Goal: Use online tool/utility: Use online tool/utility

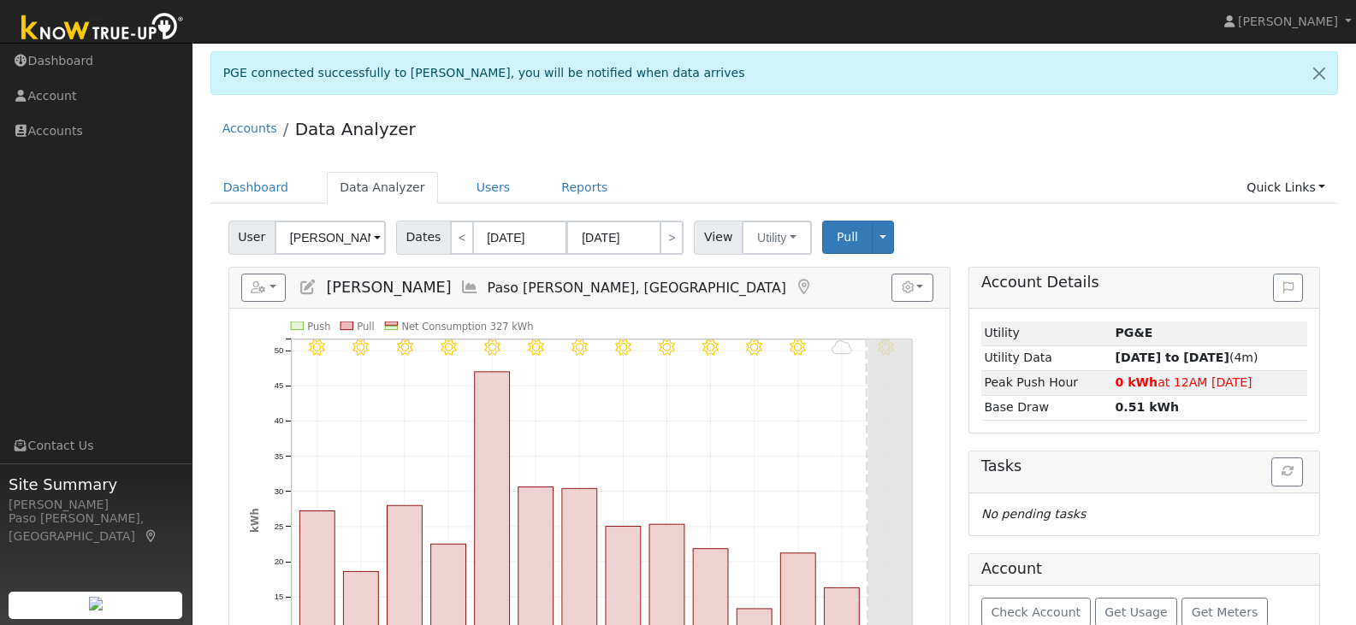
scroll to position [143, 0]
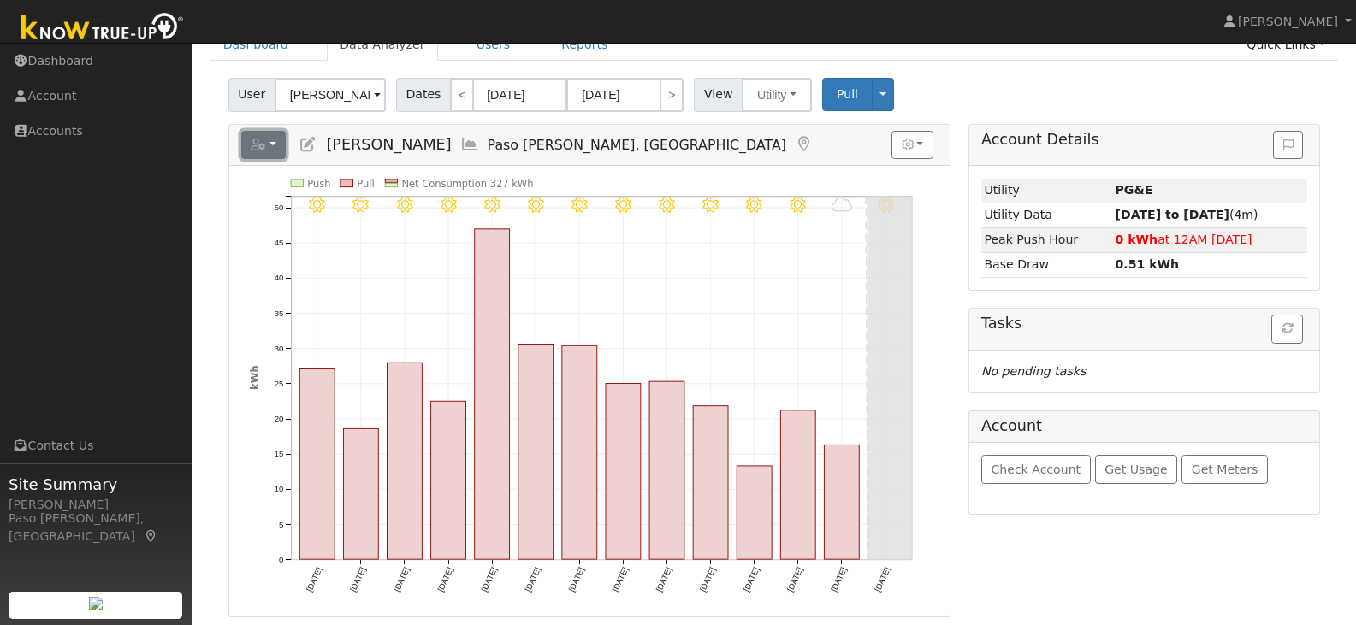
click at [276, 143] on button "button" at bounding box center [263, 145] width 45 height 29
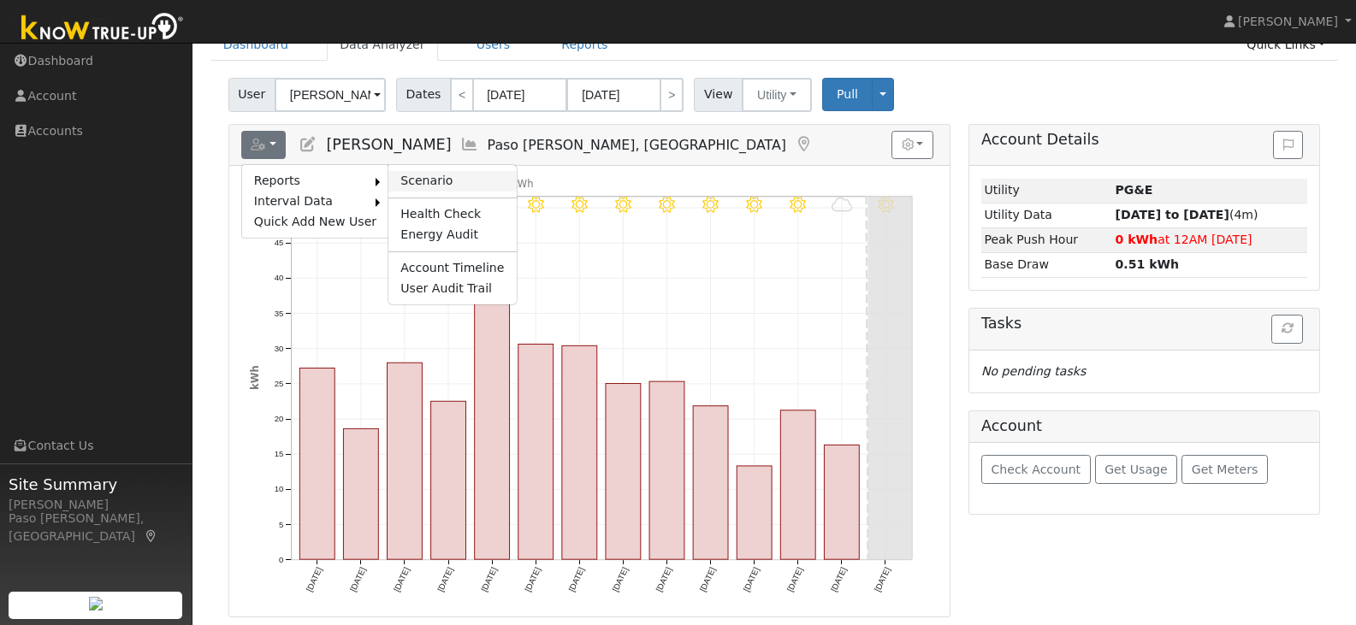
click at [388, 174] on link "Scenario" at bounding box center [451, 181] width 127 height 21
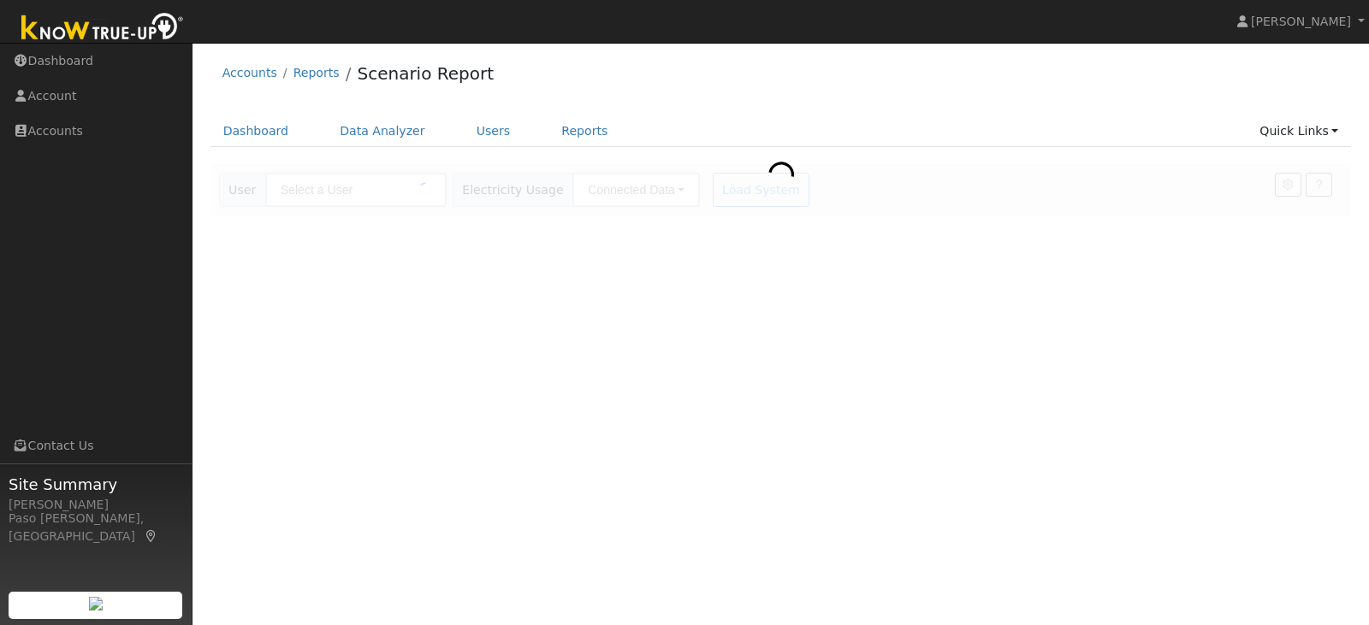
type input "[PERSON_NAME]"
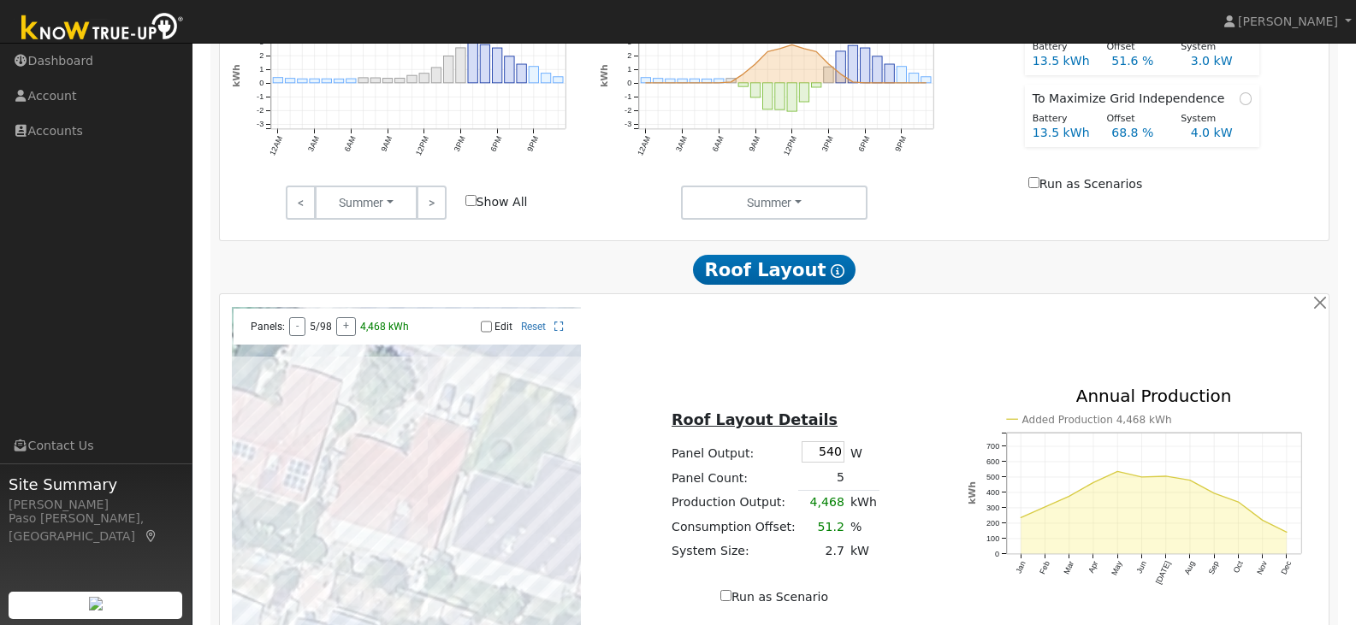
scroll to position [856, 0]
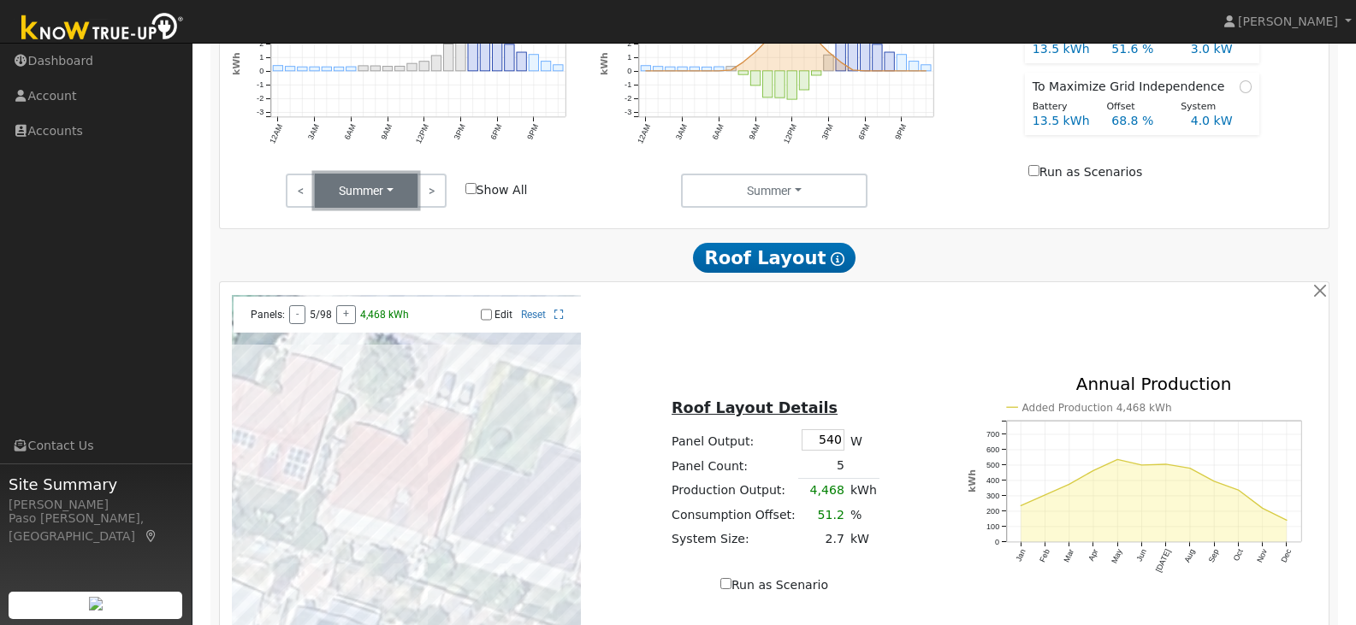
click at [388, 191] on button "Summer" at bounding box center [366, 191] width 103 height 34
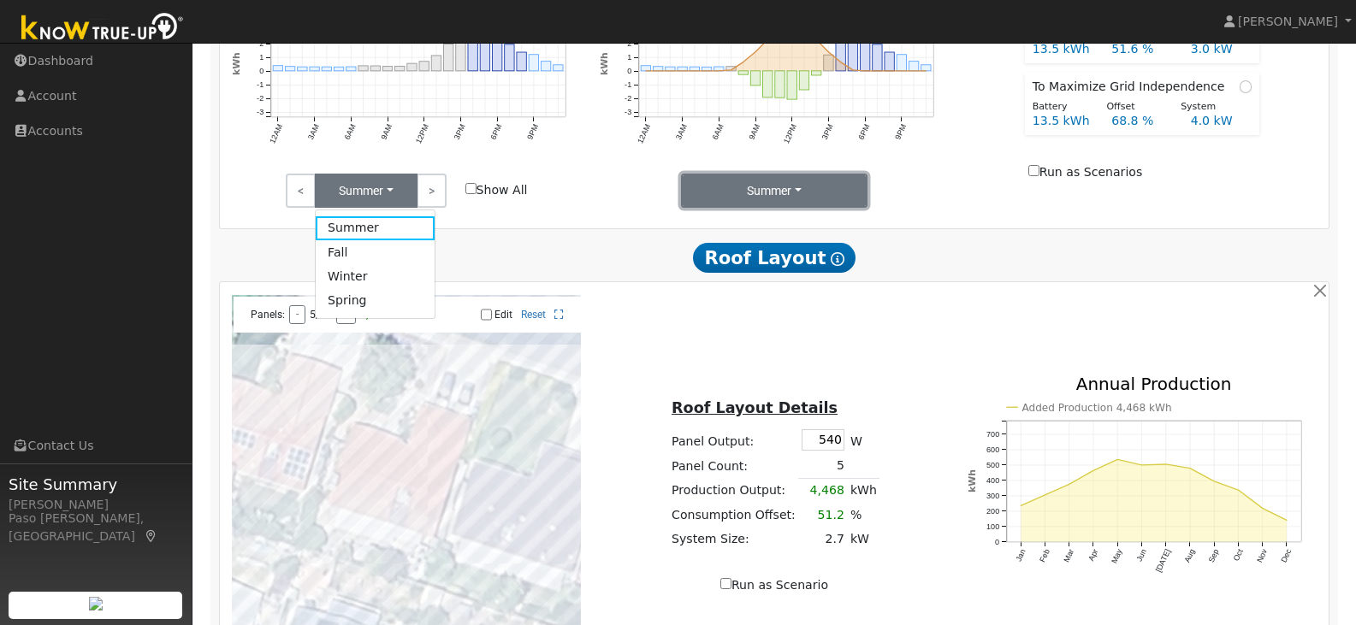
click at [784, 199] on button "Summer" at bounding box center [774, 191] width 187 height 34
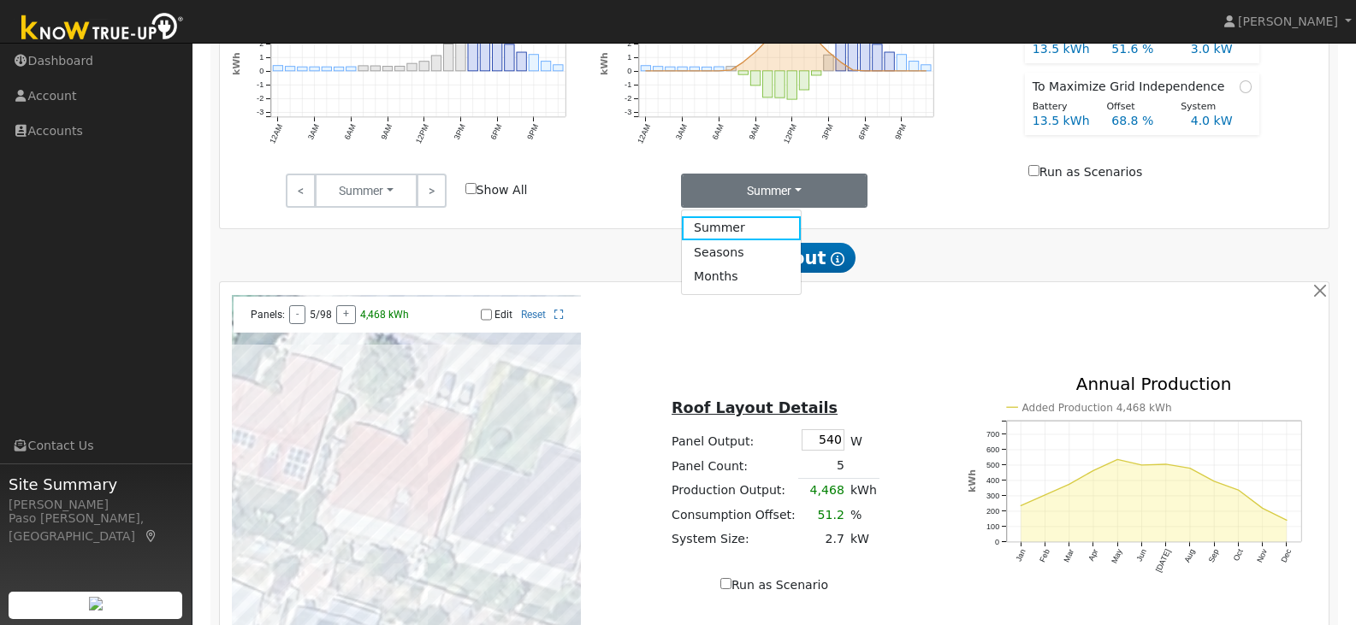
click at [620, 199] on div "Summer Summer Seasons Months" at bounding box center [774, 191] width 368 height 34
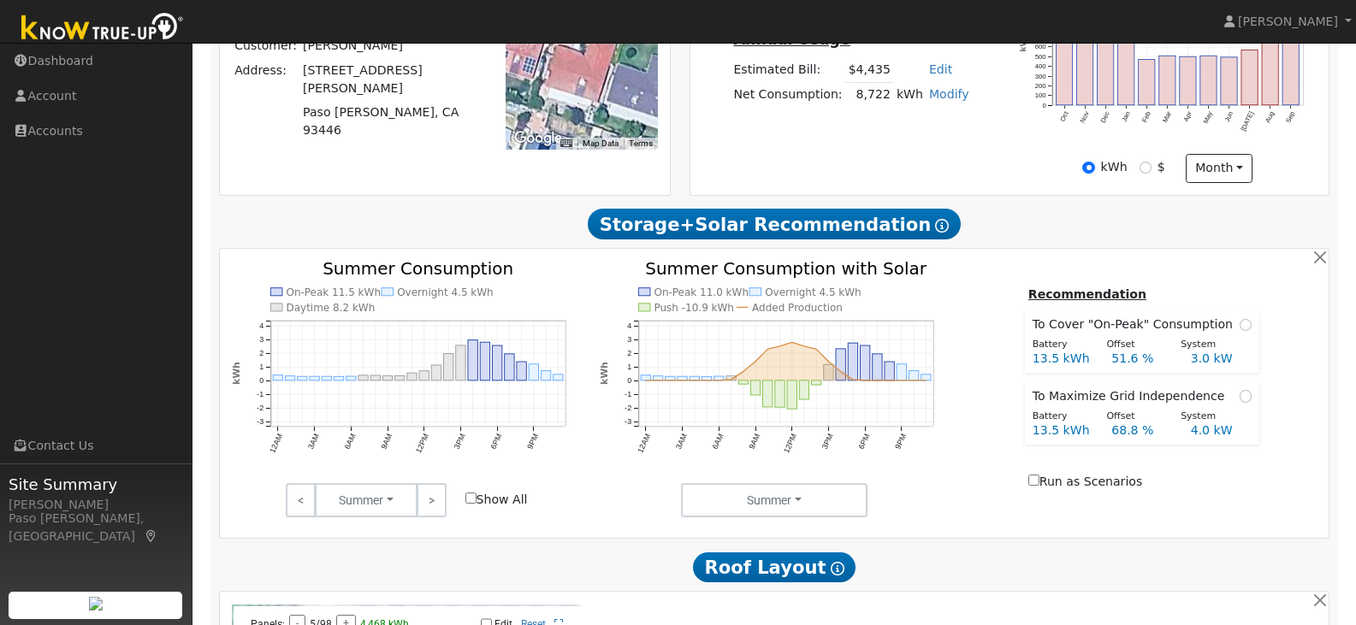
scroll to position [513, 0]
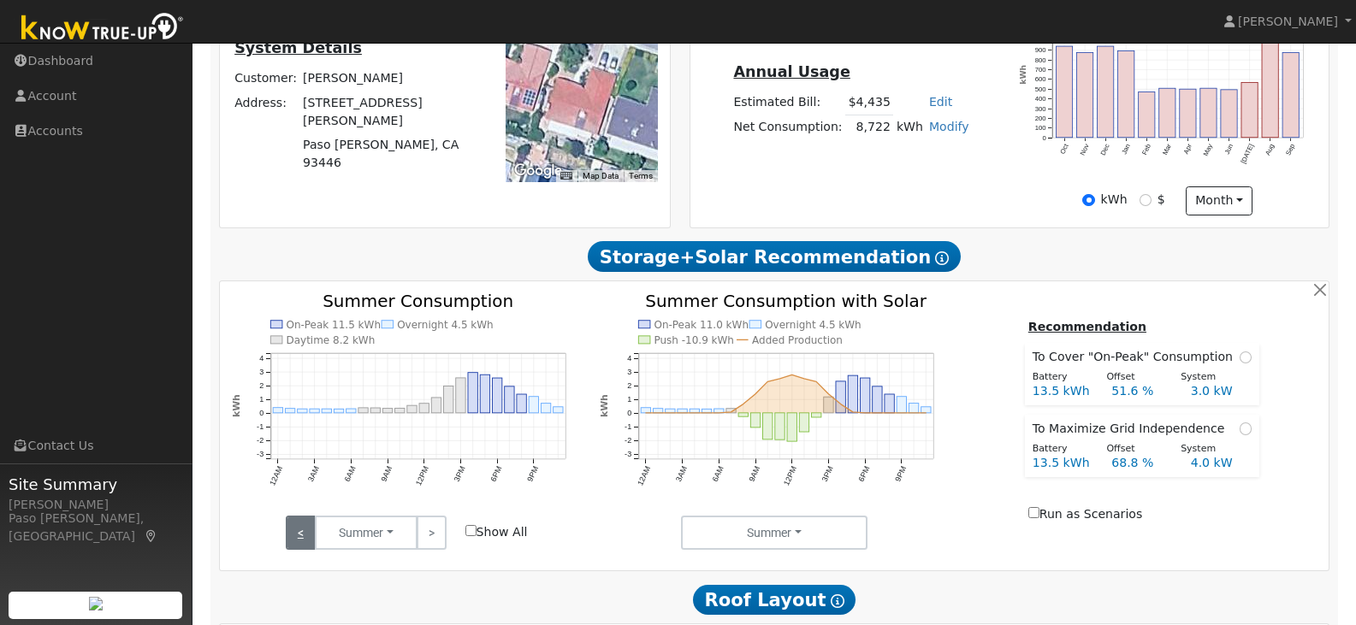
click at [294, 534] on link "<" at bounding box center [301, 533] width 30 height 34
click at [294, 533] on link "<" at bounding box center [301, 533] width 30 height 34
click at [422, 538] on link ">" at bounding box center [432, 533] width 30 height 34
click at [434, 539] on link ">" at bounding box center [432, 533] width 30 height 34
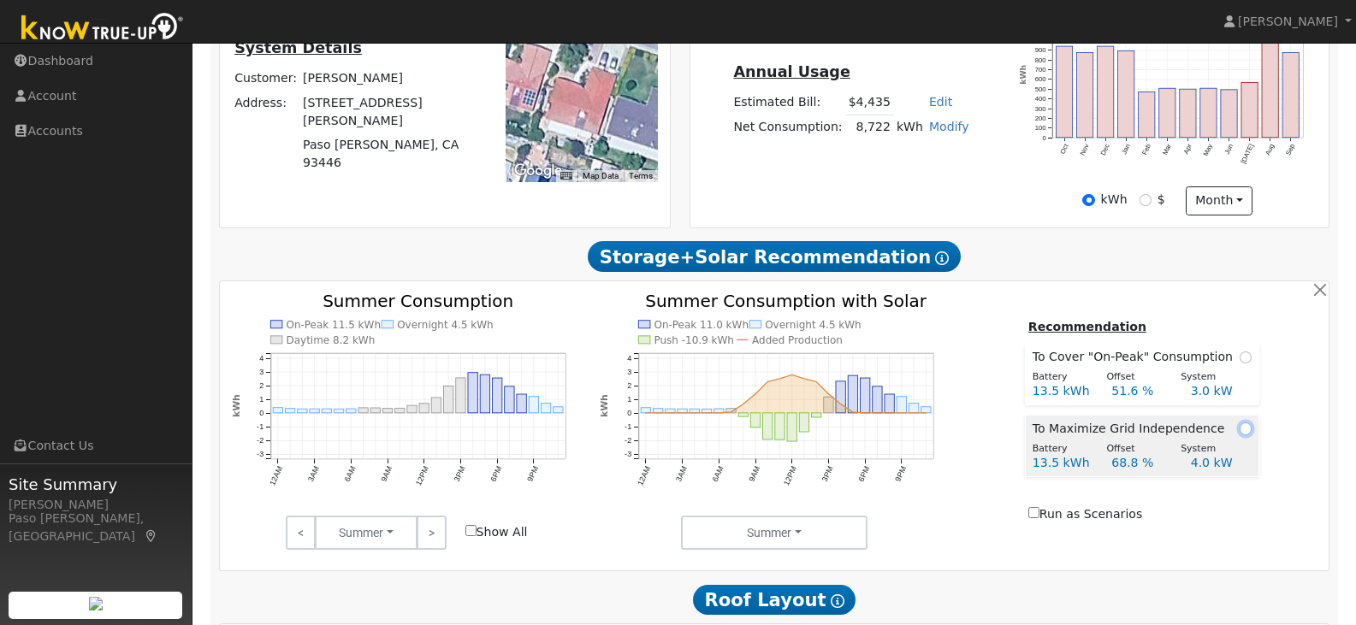
click at [1240, 435] on input "radio" at bounding box center [1246, 429] width 12 height 12
radio input "true"
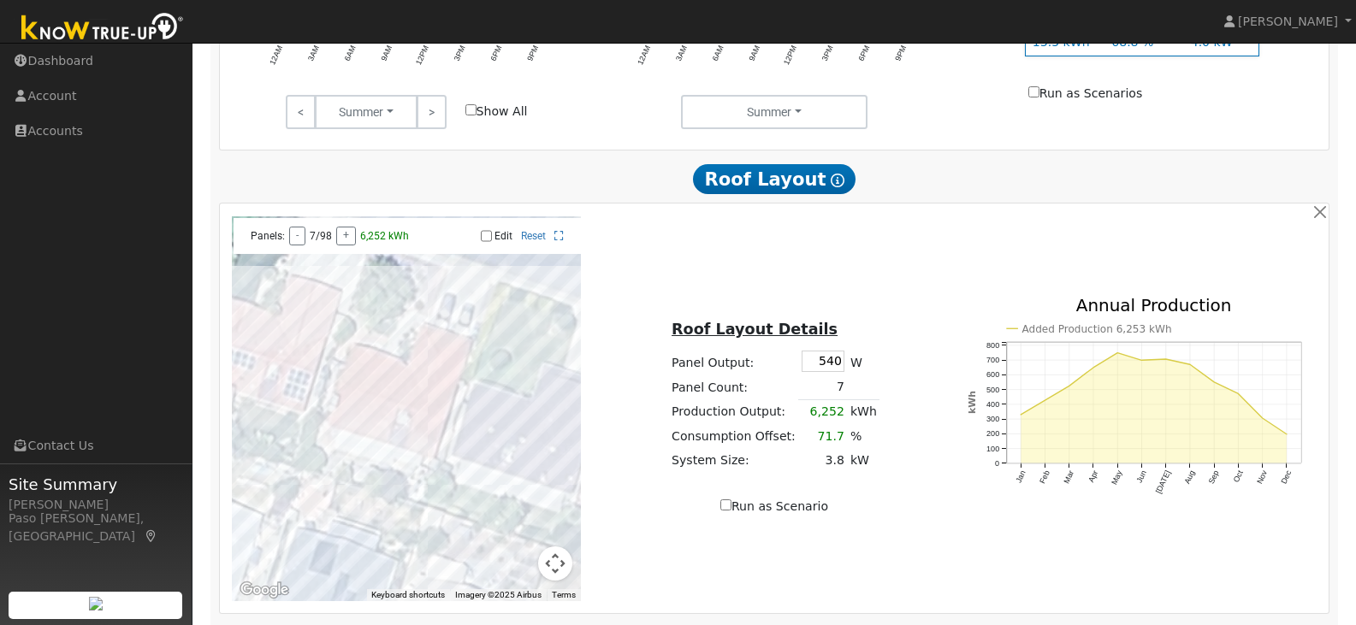
scroll to position [1027, 0]
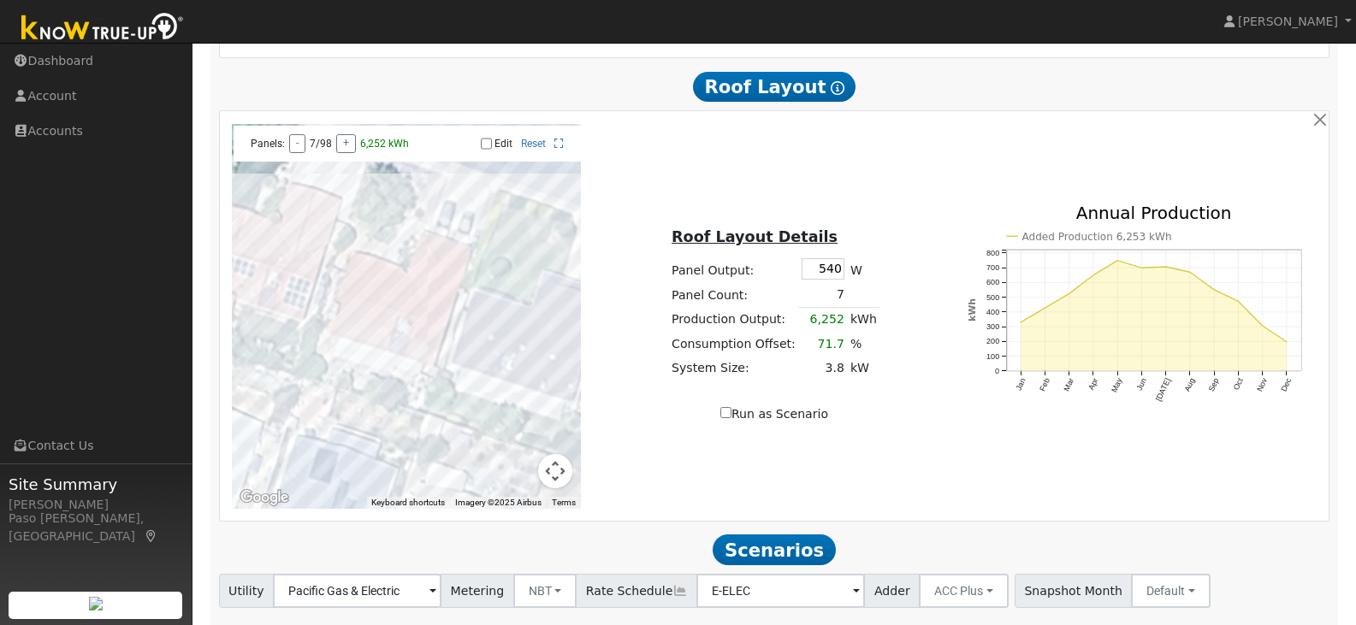
click at [831, 294] on td "7" at bounding box center [822, 295] width 49 height 25
click at [835, 301] on td "7" at bounding box center [822, 295] width 49 height 25
click at [905, 424] on div "Run as Scenario" at bounding box center [775, 415] width 350 height 18
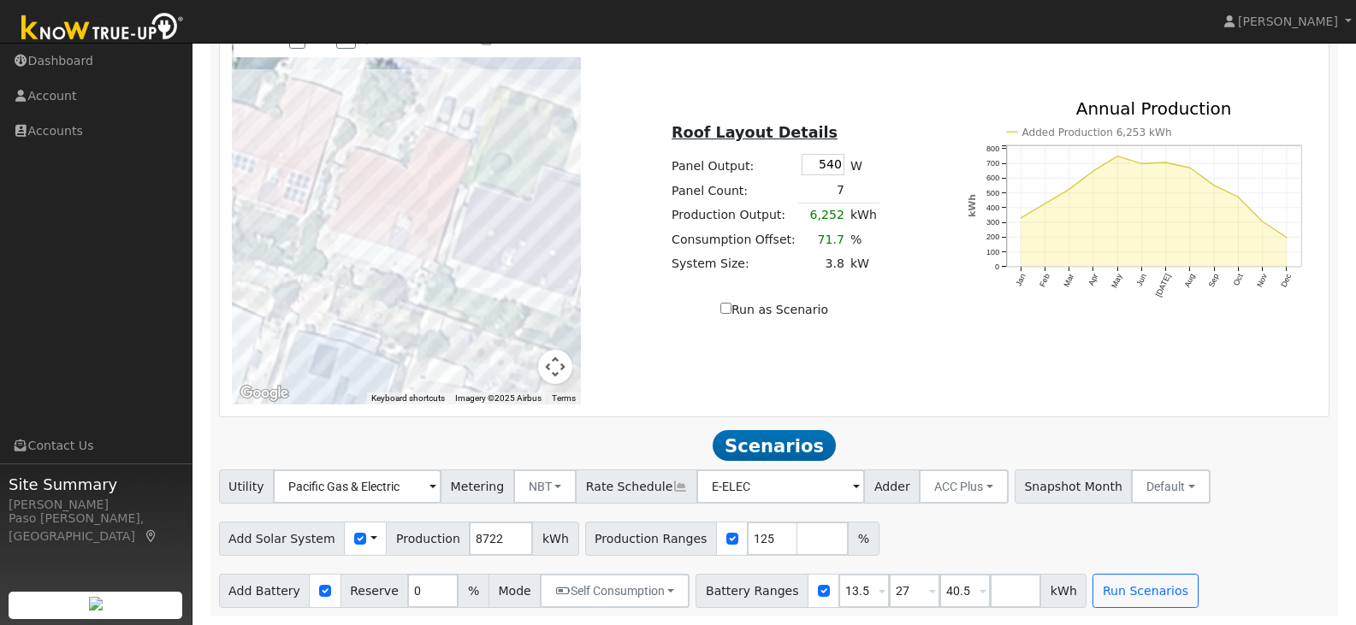
scroll to position [1140, 0]
click at [797, 538] on input "number" at bounding box center [822, 539] width 51 height 34
type input "150"
click at [933, 566] on div "Utility Pacific Gas & Electric Metering NBT NEM NBT Rate Schedule E-ELEC Adder …" at bounding box center [774, 539] width 1129 height 139
click at [848, 542] on input "number" at bounding box center [873, 539] width 51 height 34
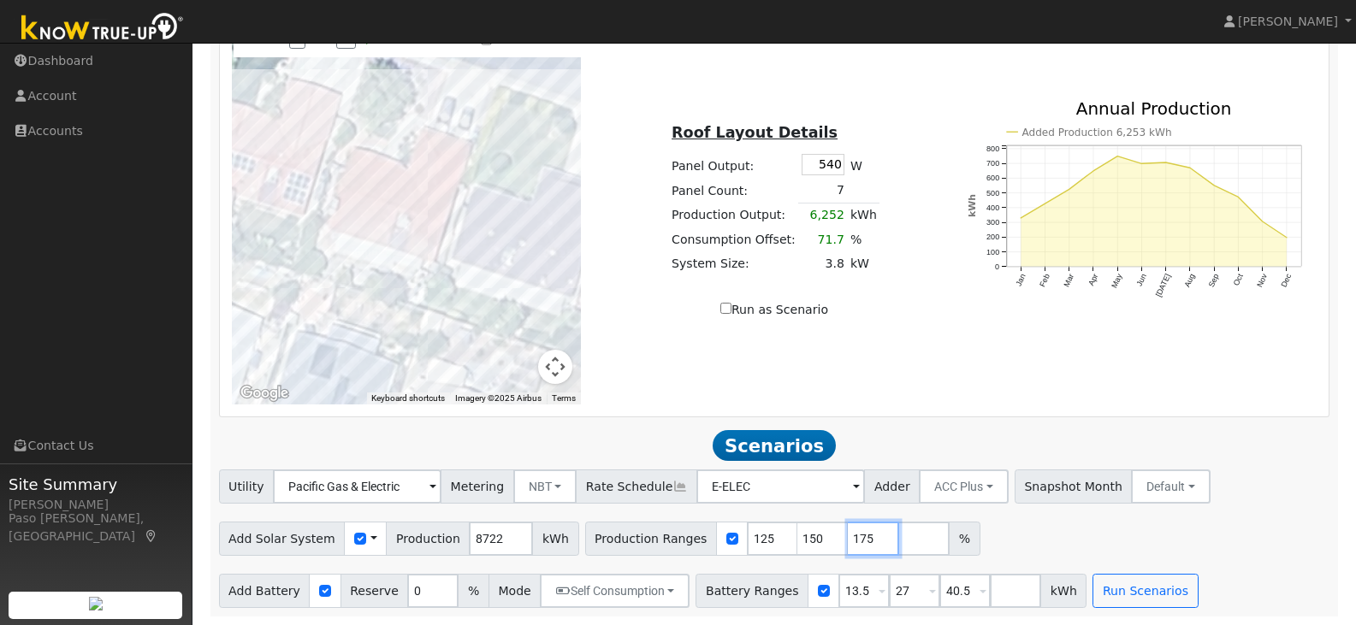
type input "175"
click at [1069, 527] on div "Add Solar System Use CSV Data Production 8722 kWh Production Ranges 125 150 175…" at bounding box center [774, 536] width 1117 height 40
click at [1129, 590] on button "Run Scenarios" at bounding box center [1145, 591] width 105 height 34
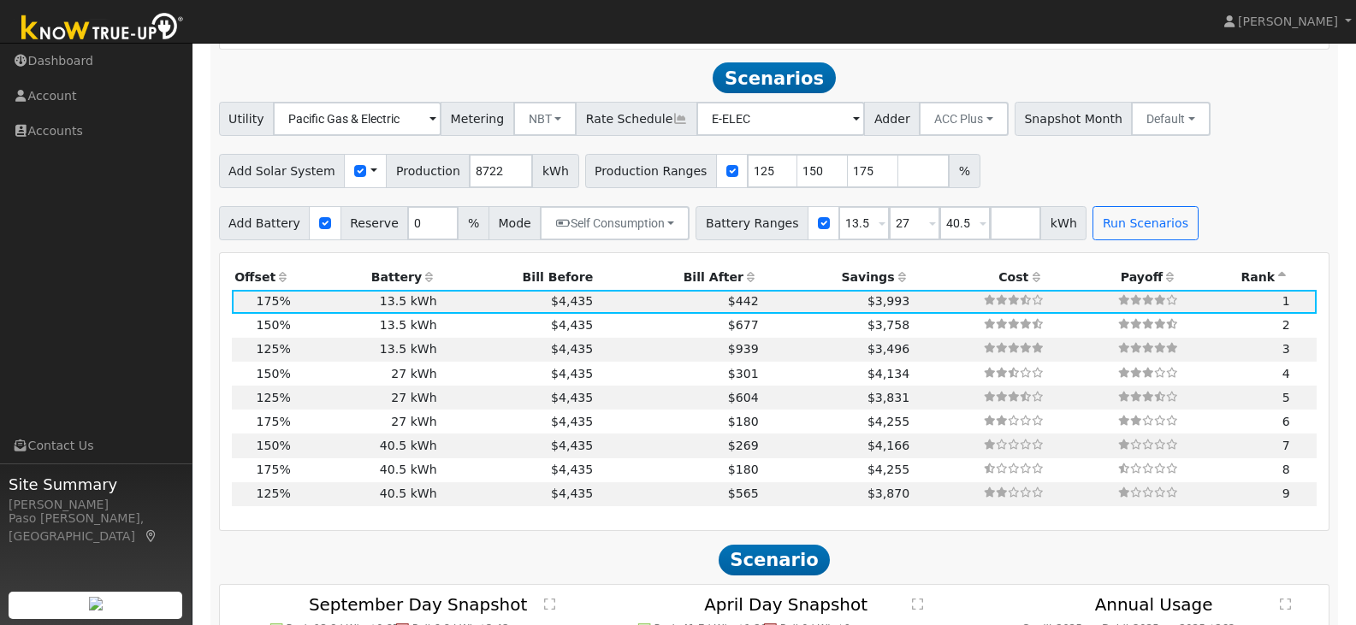
scroll to position [1518, 0]
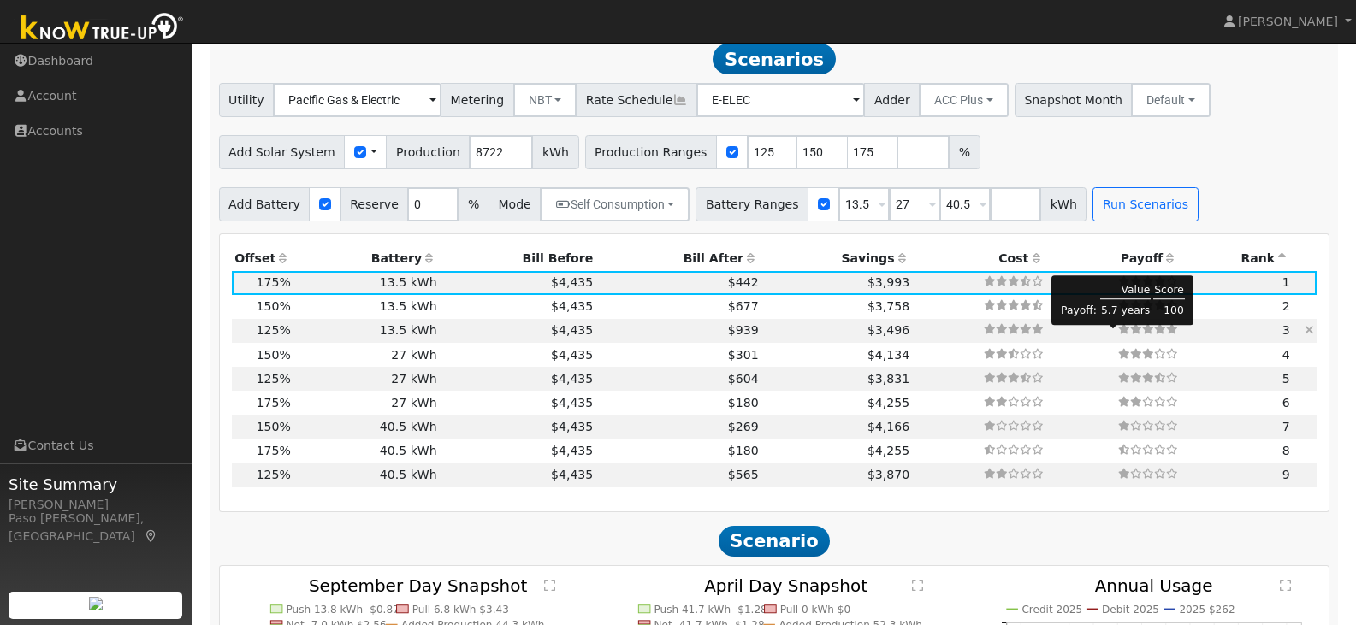
click at [1169, 335] on icon at bounding box center [1172, 329] width 12 height 10
type input "7.3"
type input "$21,804"
type input "$9,241"
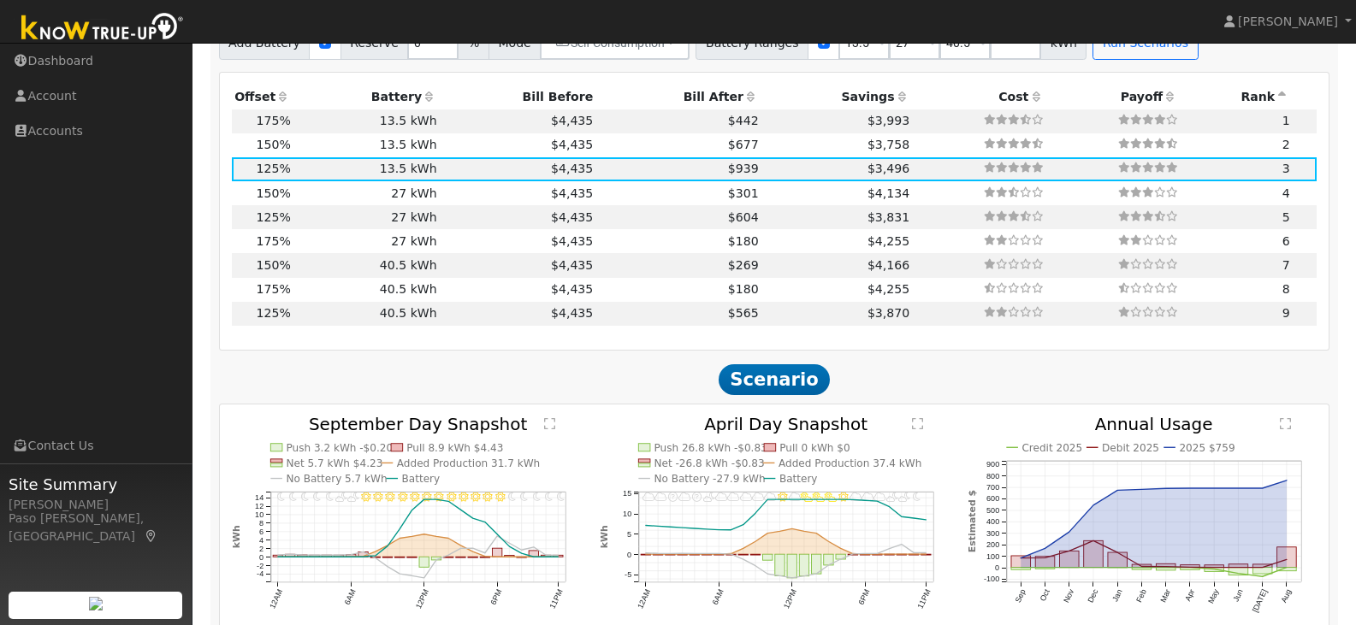
scroll to position [1689, 0]
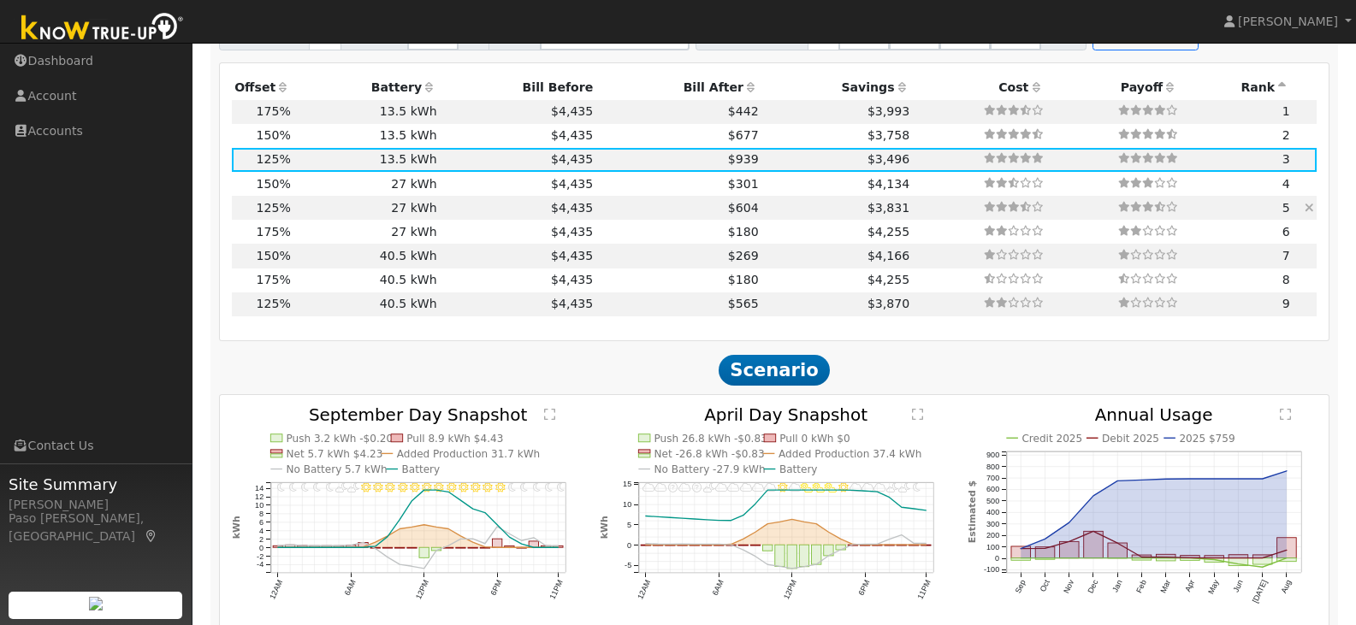
click at [505, 217] on td "$4,435" at bounding box center [518, 208] width 157 height 24
type input "$18,000"
type input "$11,941"
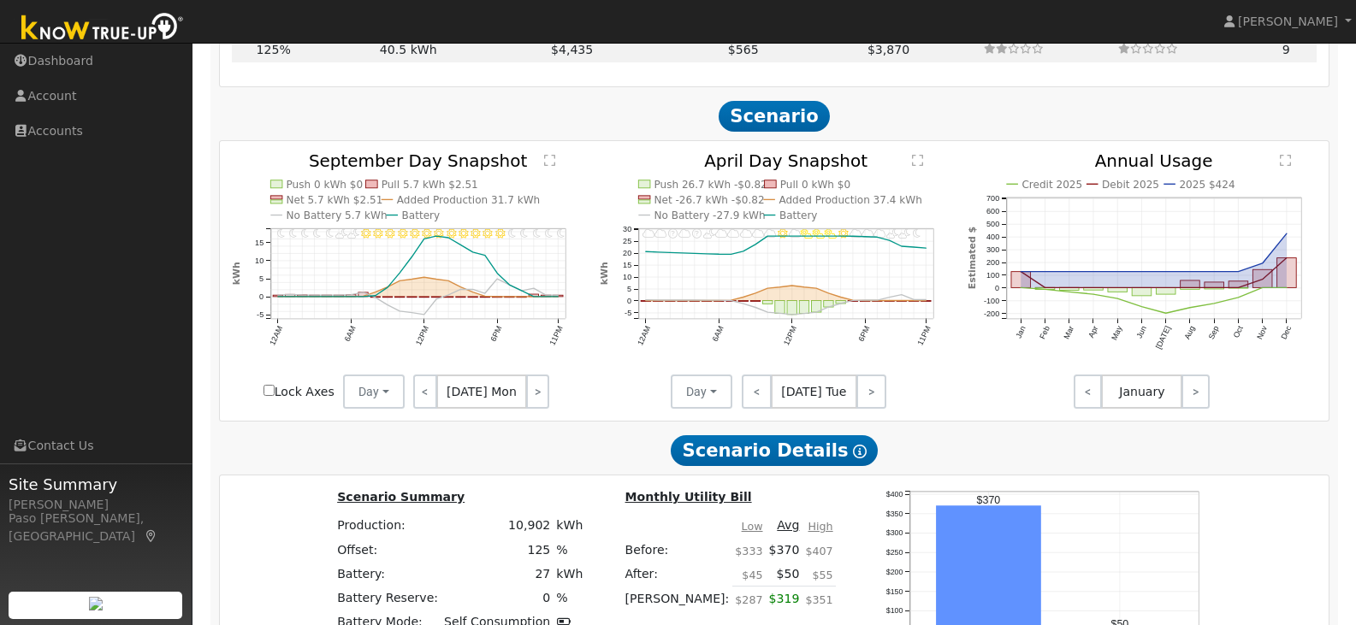
scroll to position [1946, 0]
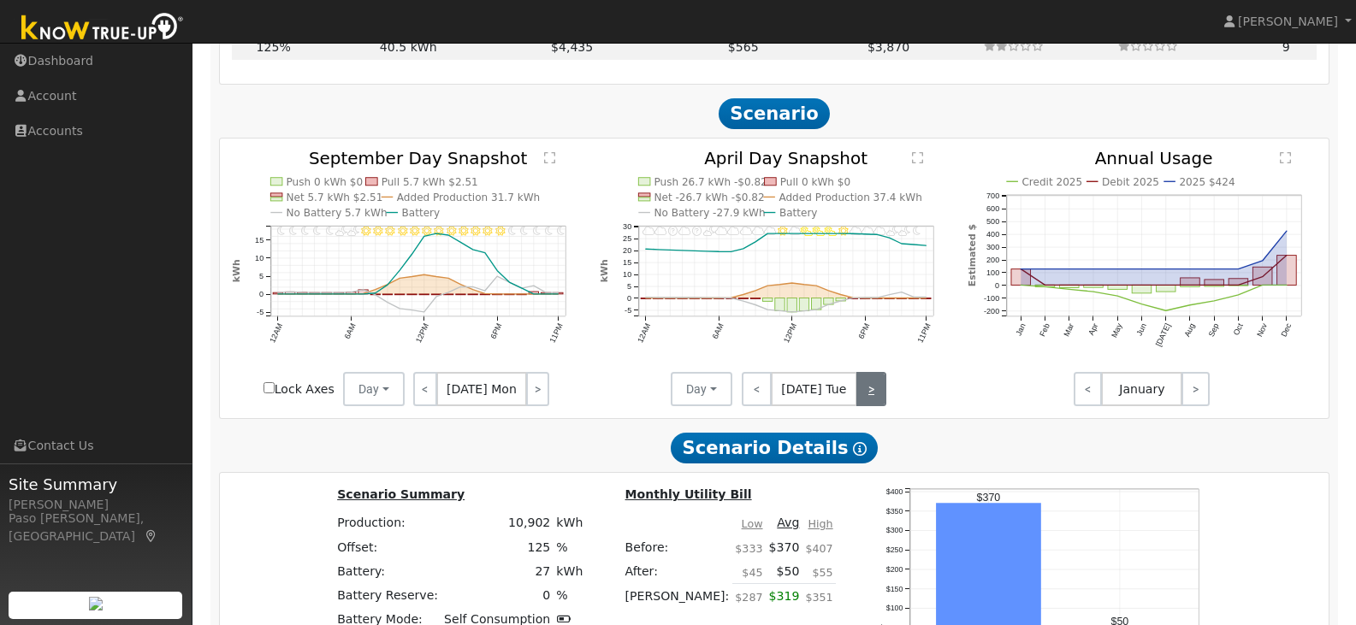
click at [866, 394] on link ">" at bounding box center [871, 389] width 30 height 34
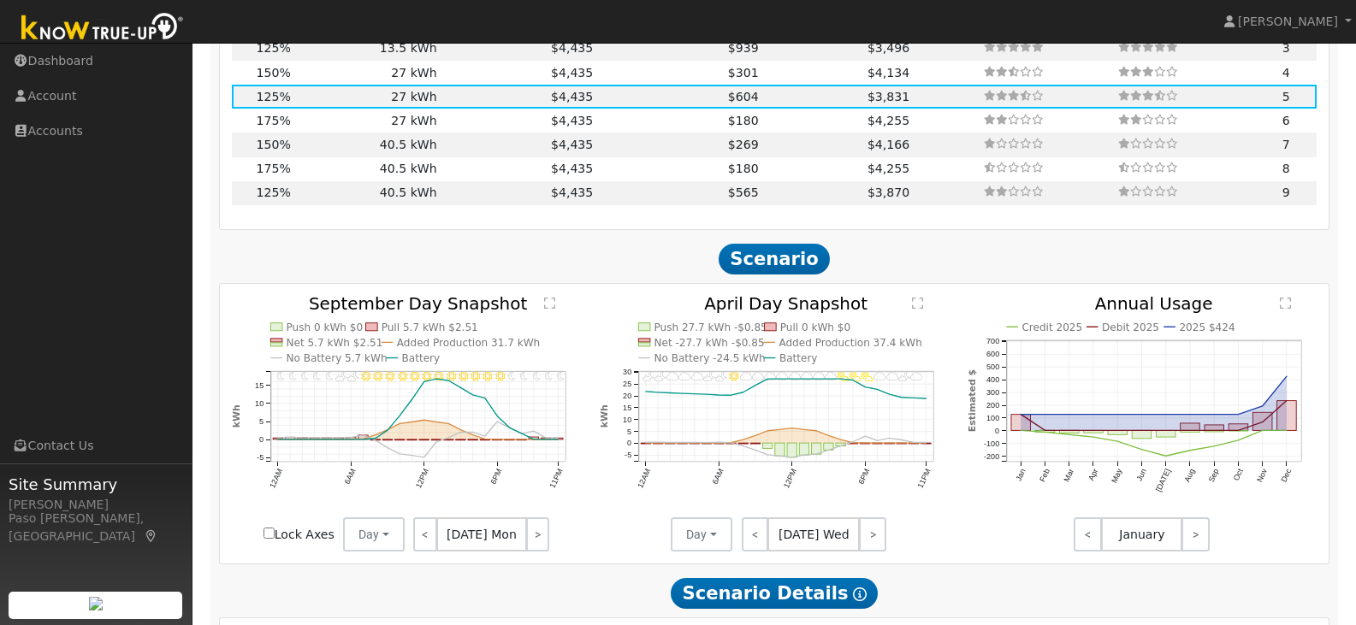
scroll to position [1518, 0]
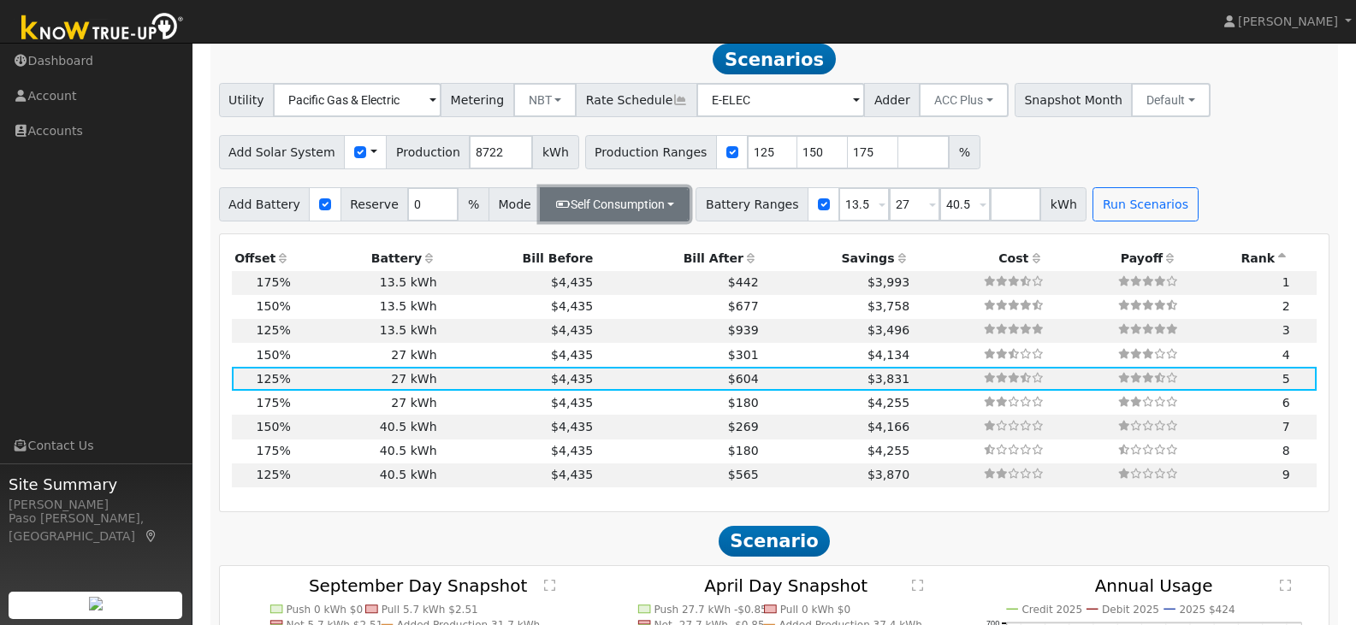
click at [662, 217] on button "Self Consumption" at bounding box center [615, 204] width 150 height 34
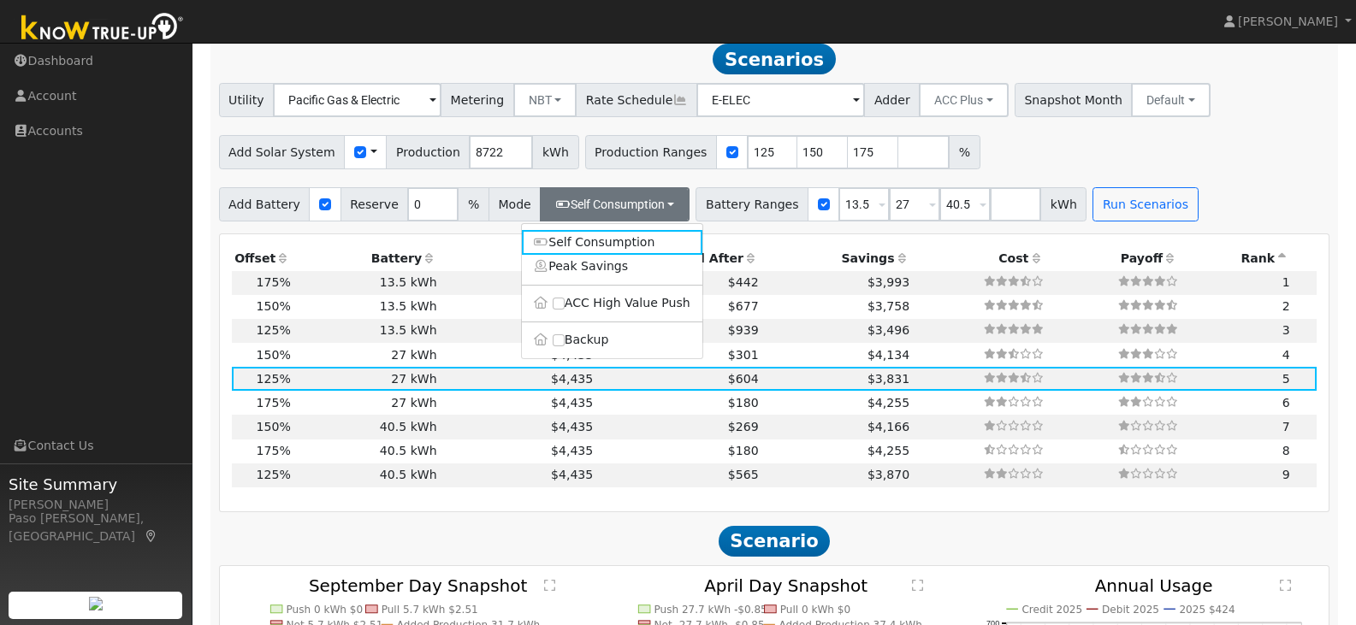
click at [494, 245] on div "Production Offset Battery Reserve Mode ACC Push Incentive Bill Before Bill Afte…" at bounding box center [775, 372] width 1110 height 277
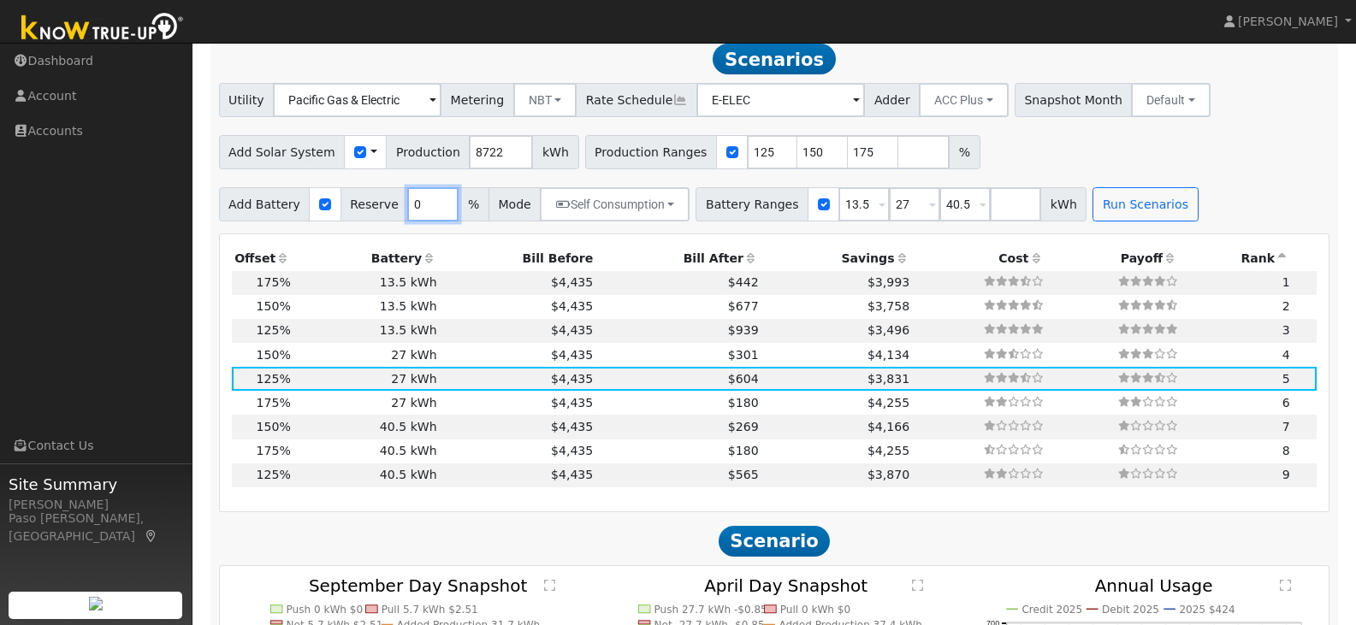
click at [407, 218] on input "0" at bounding box center [432, 204] width 51 height 34
type input "10"
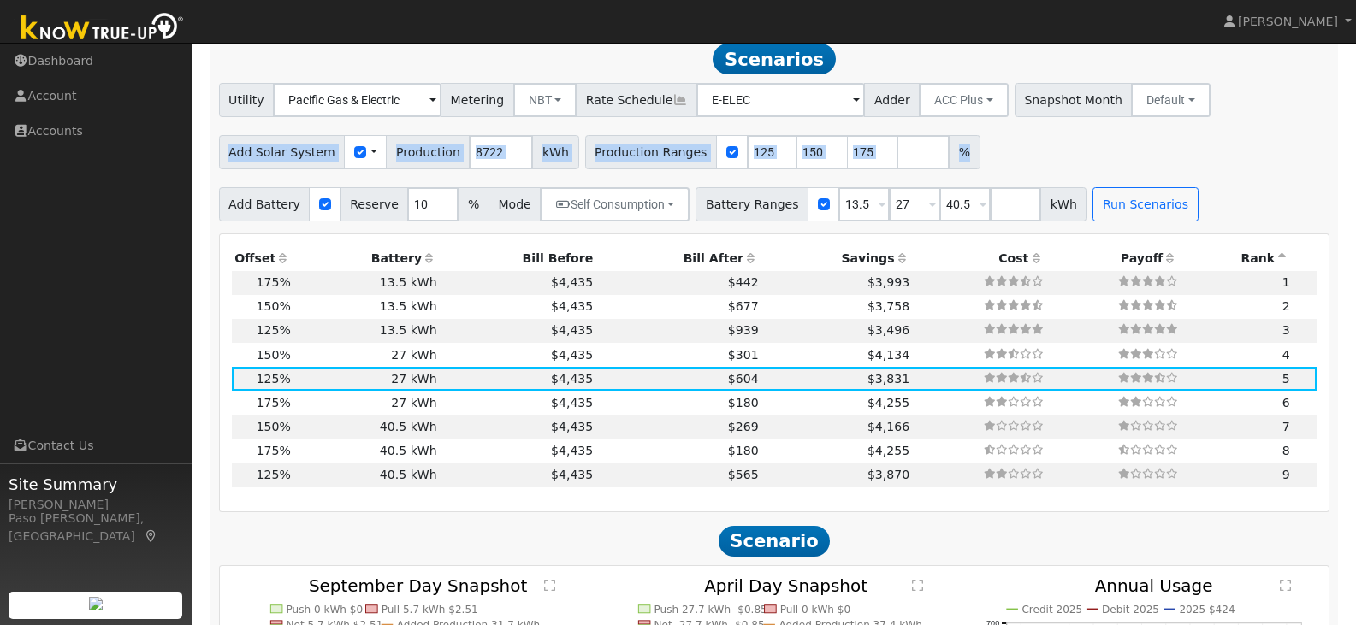
click at [1240, 127] on div "Utility Pacific Gas & Electric Metering NBT NEM NBT Rate Schedule E-ELEC Adder …" at bounding box center [774, 152] width 1129 height 139
click at [1125, 207] on button "Run Scenarios" at bounding box center [1145, 204] width 105 height 34
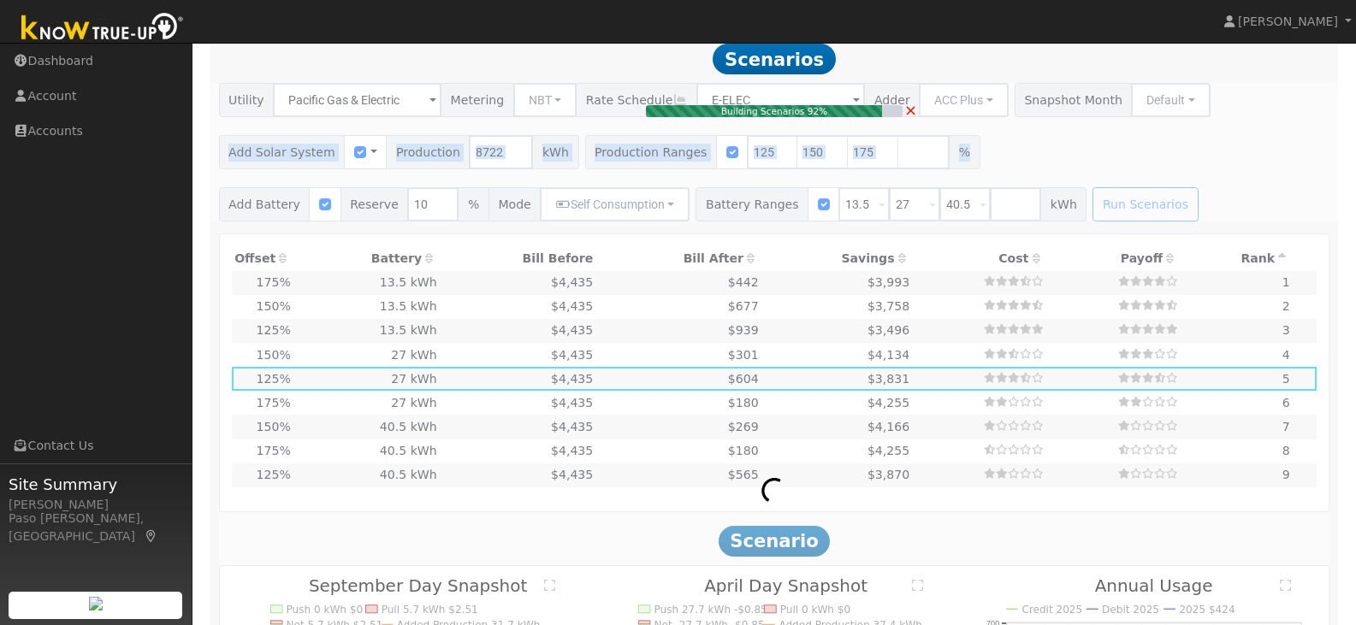
type input "8.7"
type input "$26,166"
type input "$9,000"
type input "$10,550"
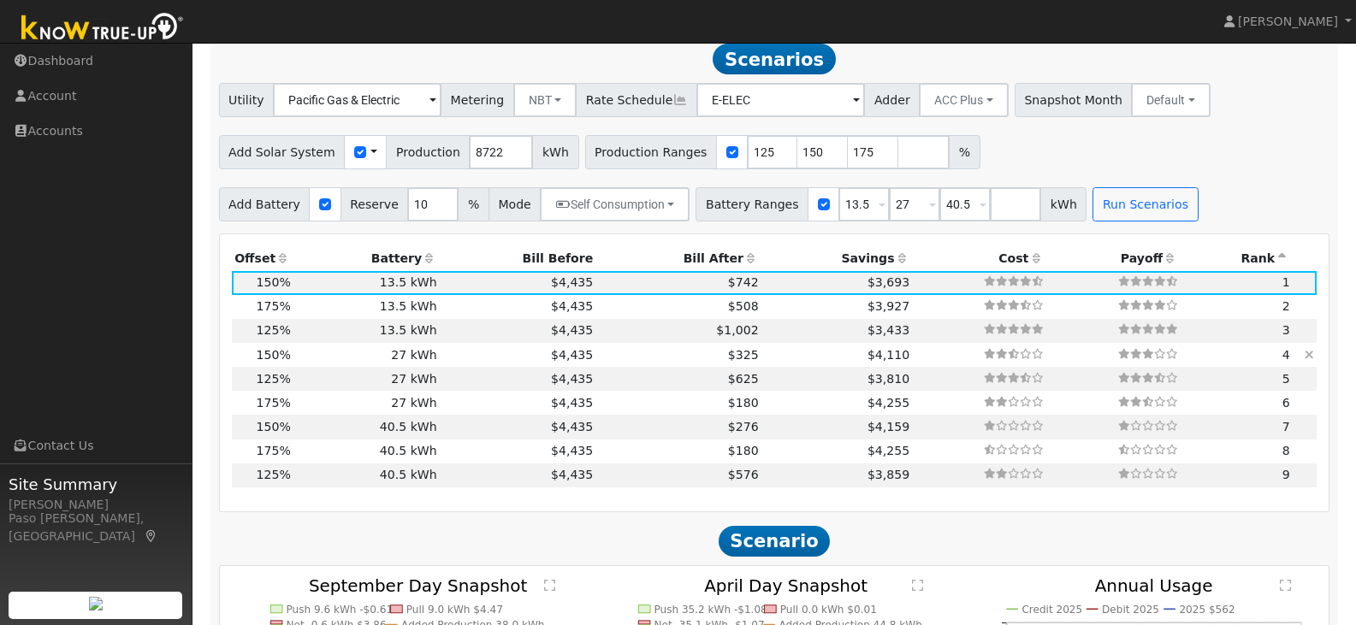
click at [636, 366] on td "$325" at bounding box center [678, 355] width 165 height 24
type input "$18,000"
type input "$13,250"
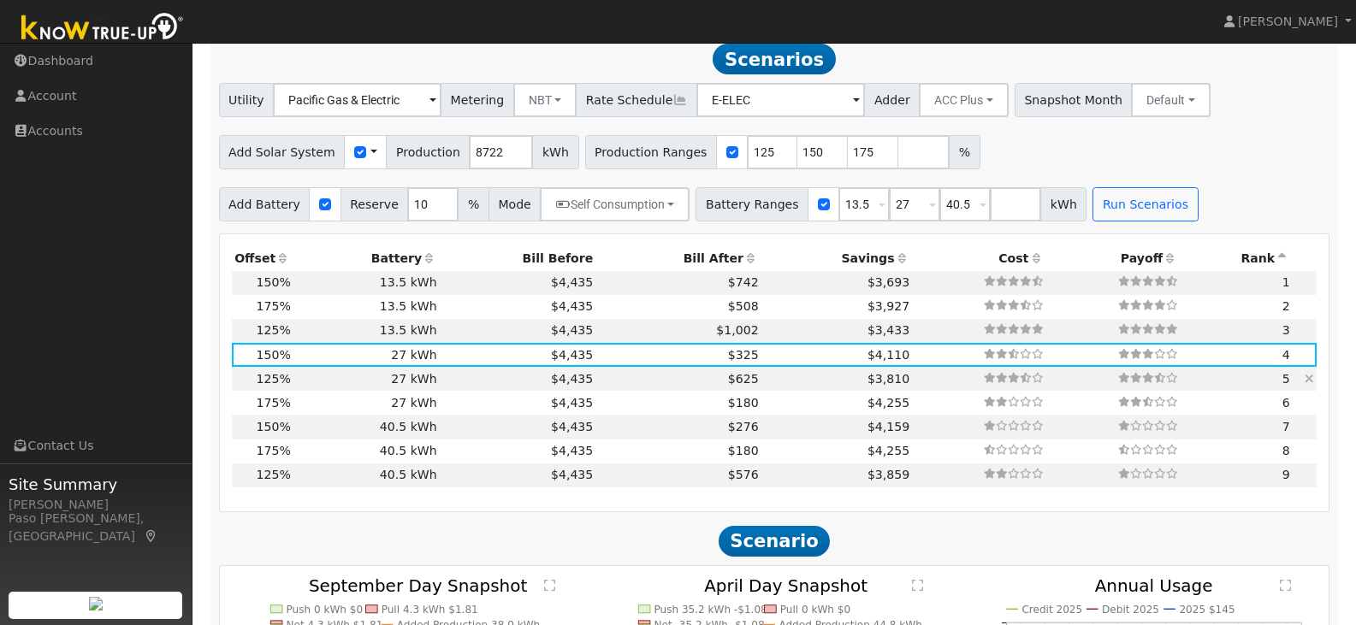
click at [636, 384] on td "$625" at bounding box center [678, 379] width 165 height 24
type input "7.3"
type input "$21,804"
type input "$11,941"
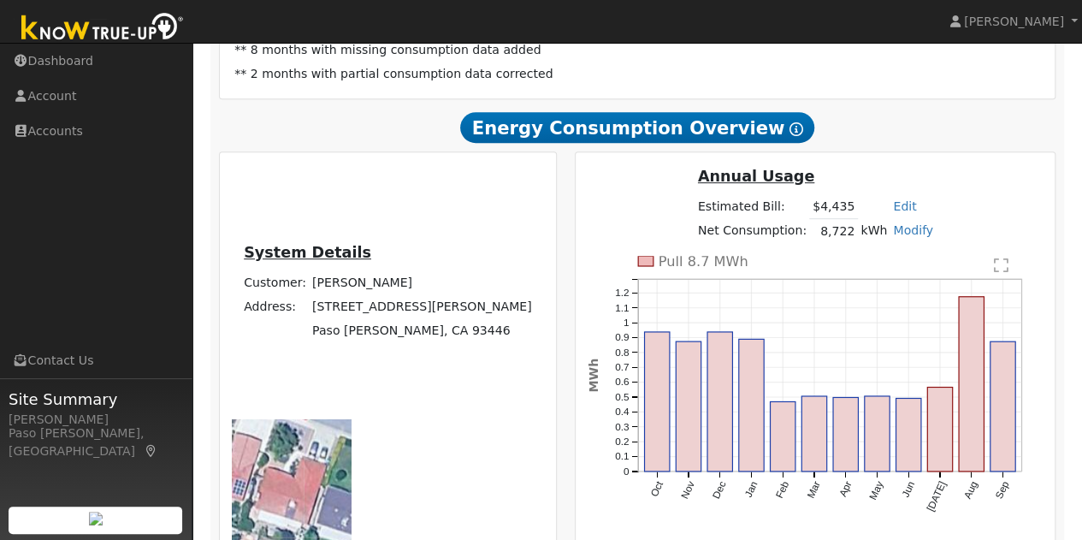
scroll to position [342, 0]
